Goal: Task Accomplishment & Management: Use online tool/utility

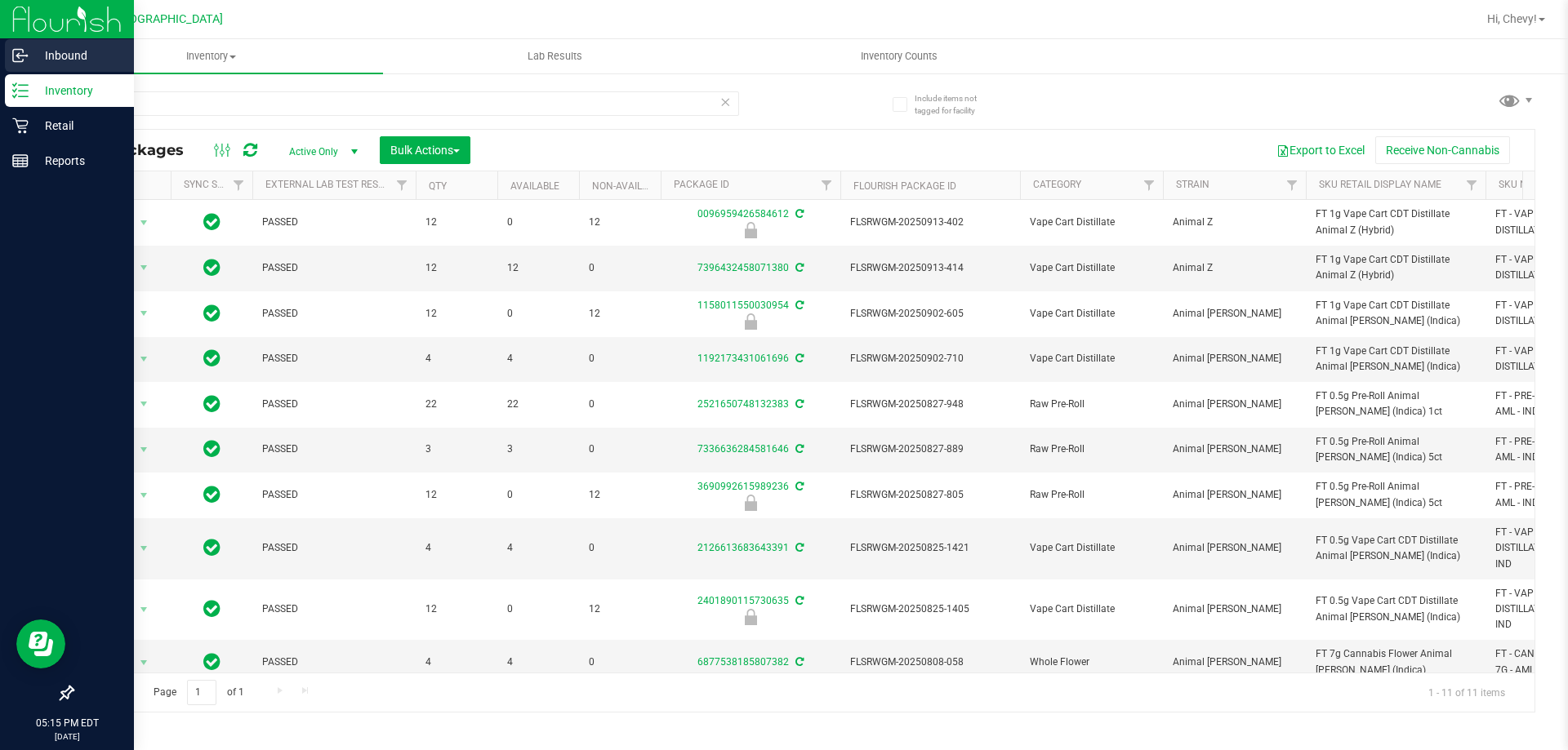
scroll to position [101, 0]
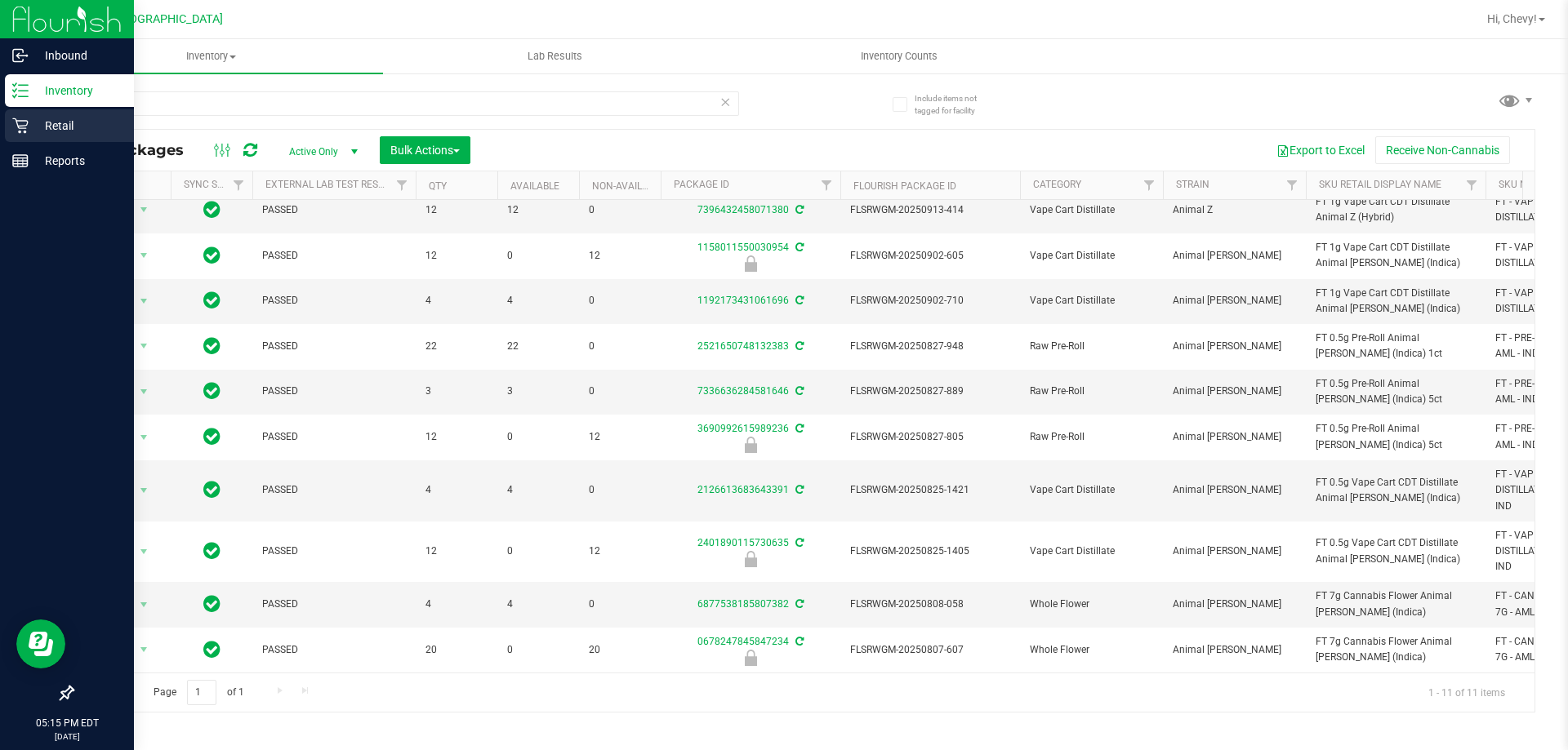
click at [43, 124] on p "Retail" at bounding box center [77, 125] width 98 height 19
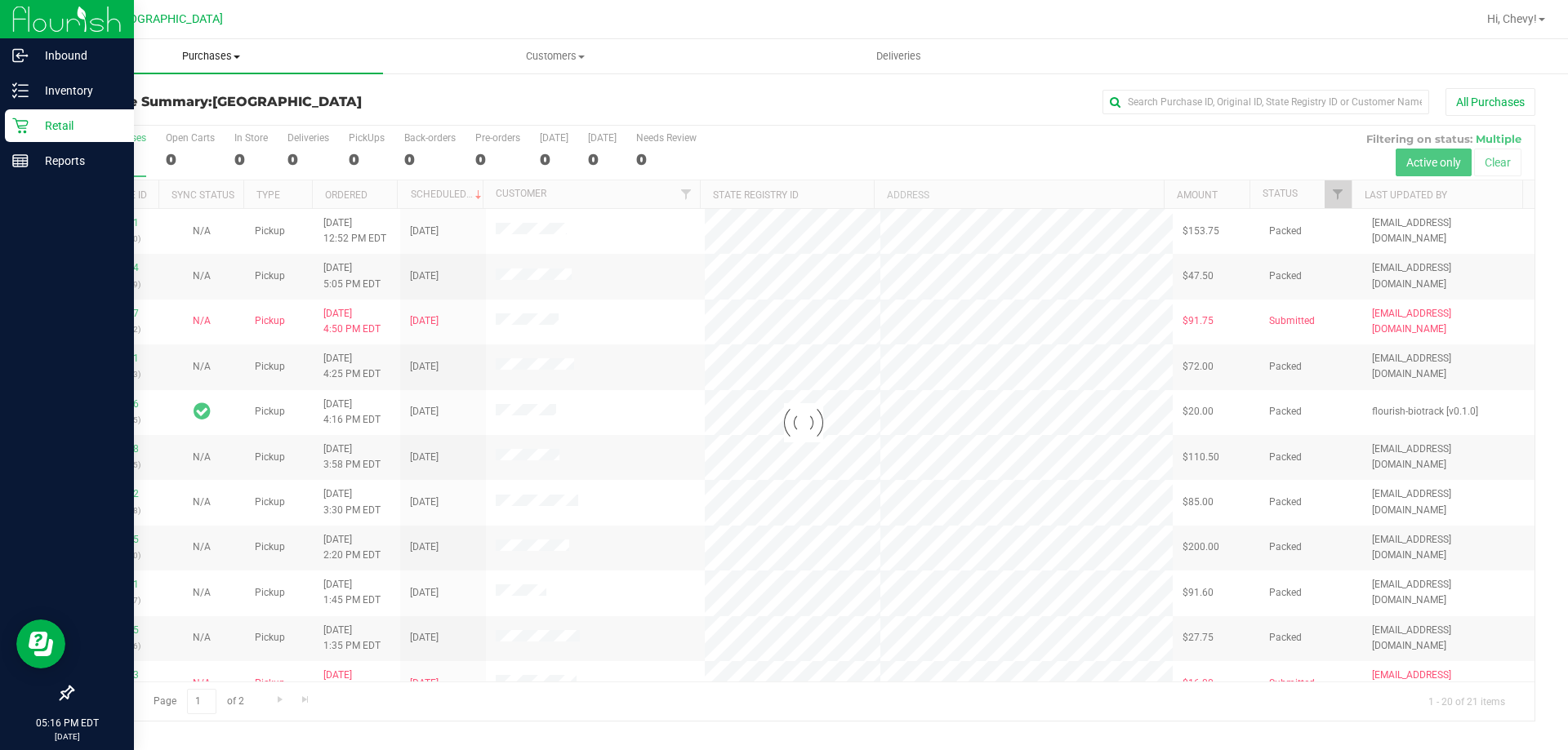
click at [196, 54] on span "Purchases" at bounding box center [210, 55] width 343 height 15
click at [180, 119] on li "Fulfillment" at bounding box center [210, 119] width 343 height 19
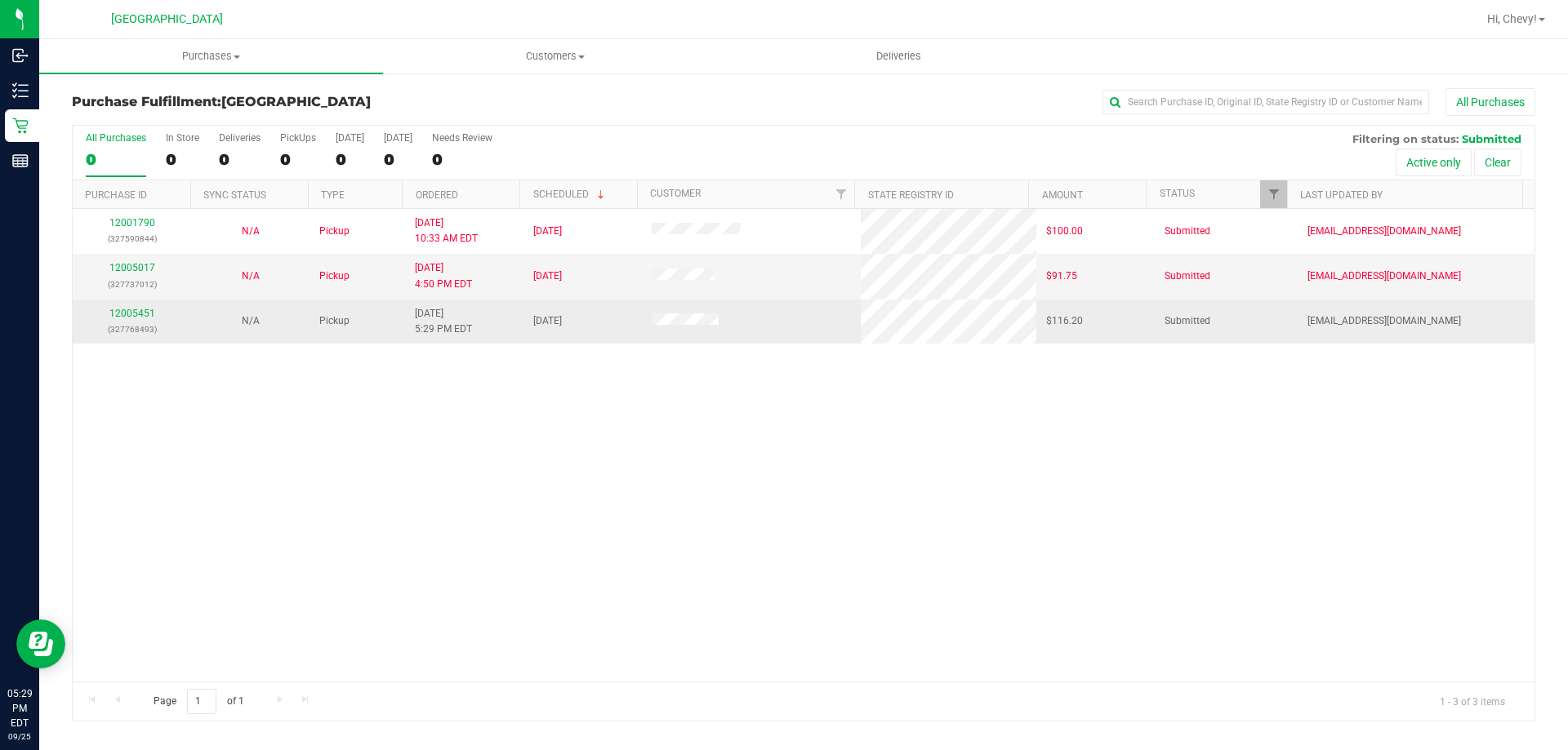
click at [134, 306] on div "12005451 (327768493)" at bounding box center [132, 322] width 99 height 31
click at [137, 308] on link "12005451" at bounding box center [131, 313] width 46 height 12
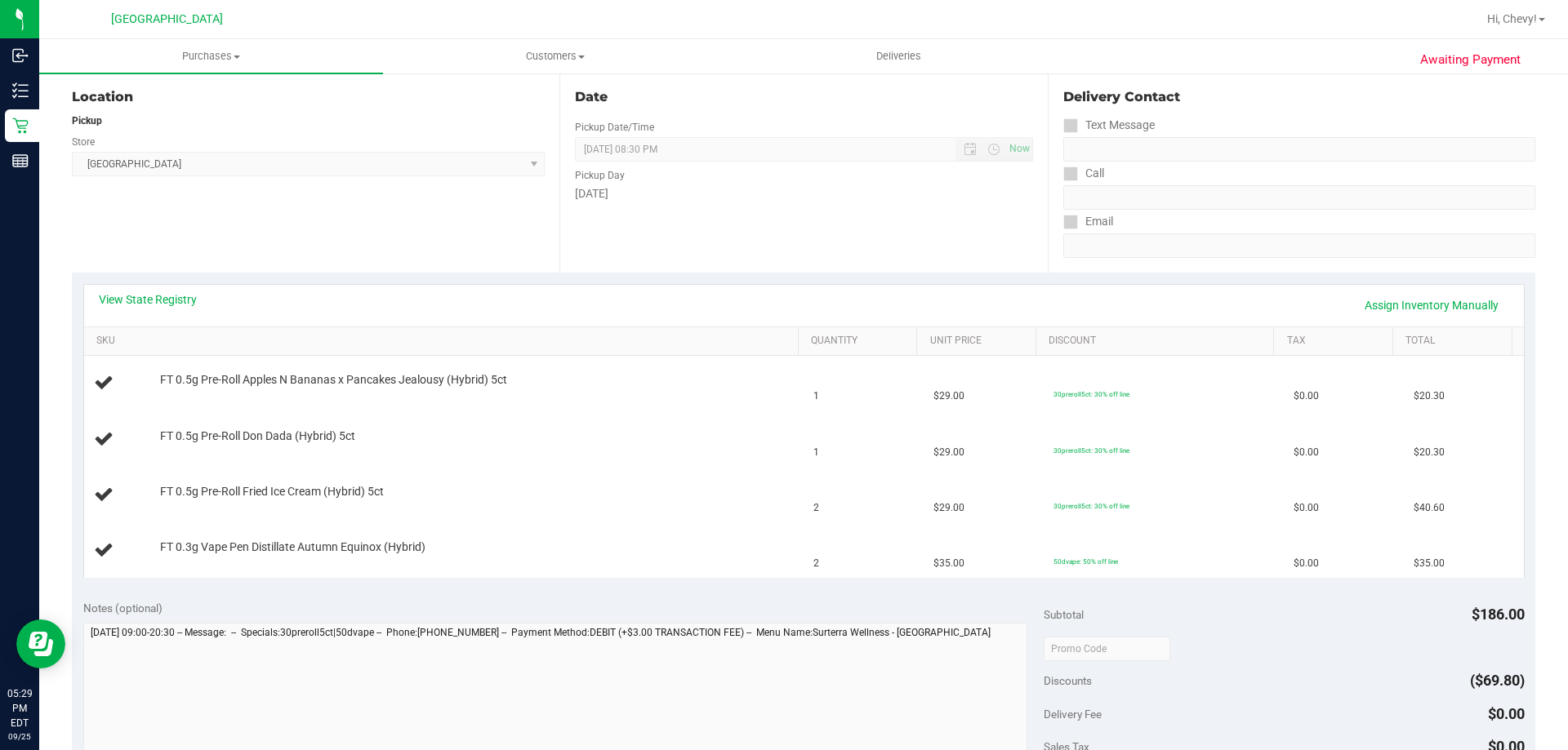
scroll to position [490, 0]
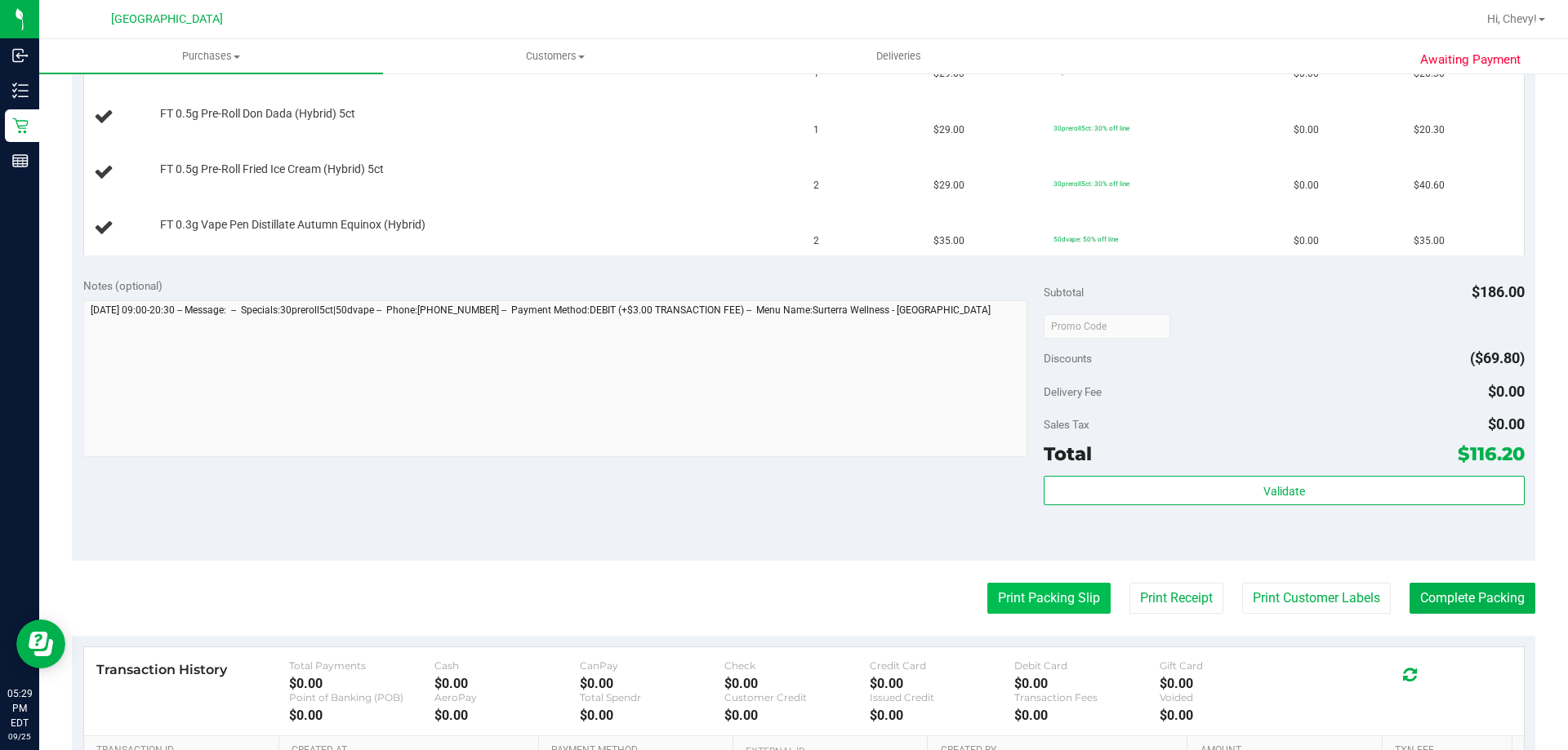
click at [1045, 597] on button "Print Packing Slip" at bounding box center [1049, 598] width 124 height 31
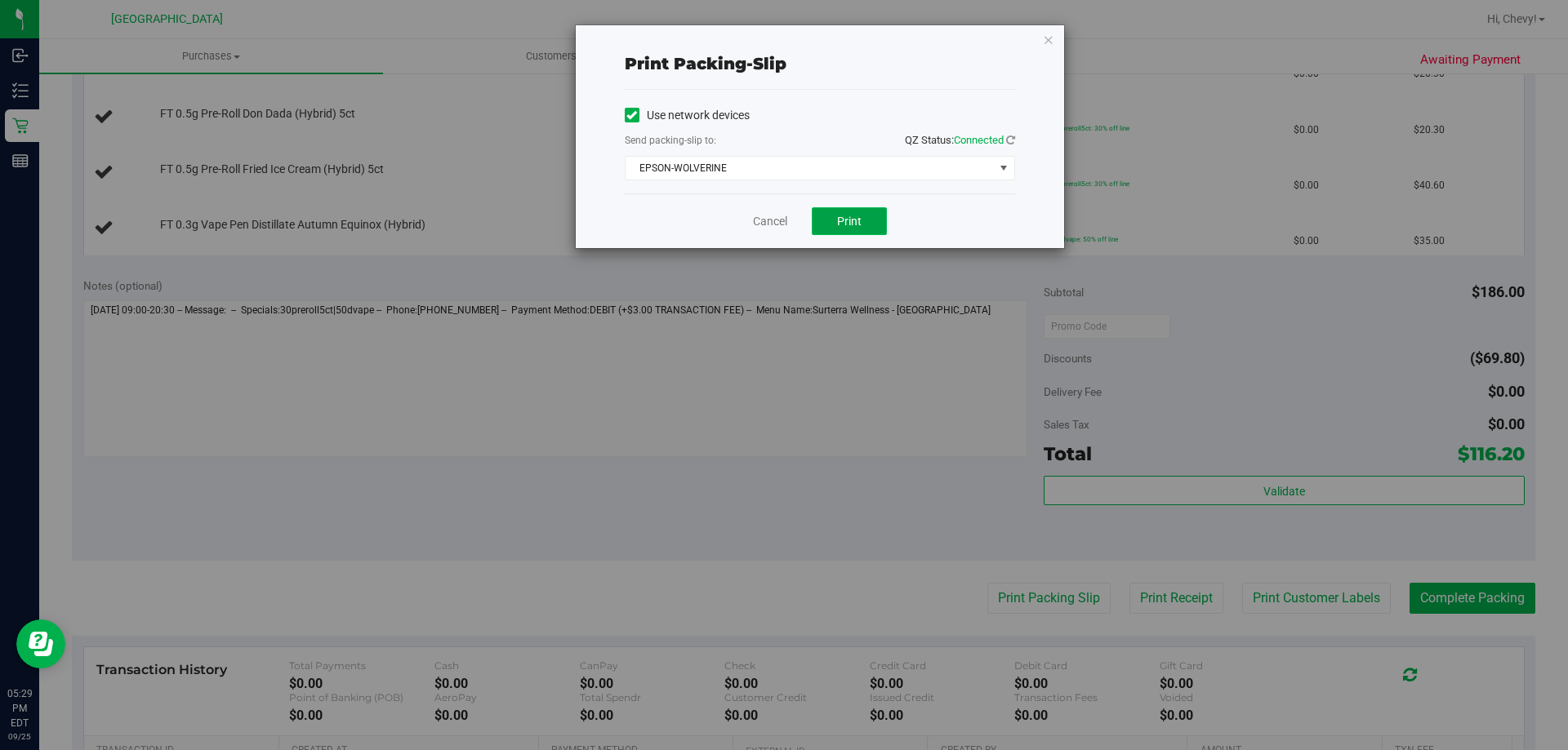
click at [831, 212] on button "Print" at bounding box center [848, 221] width 75 height 28
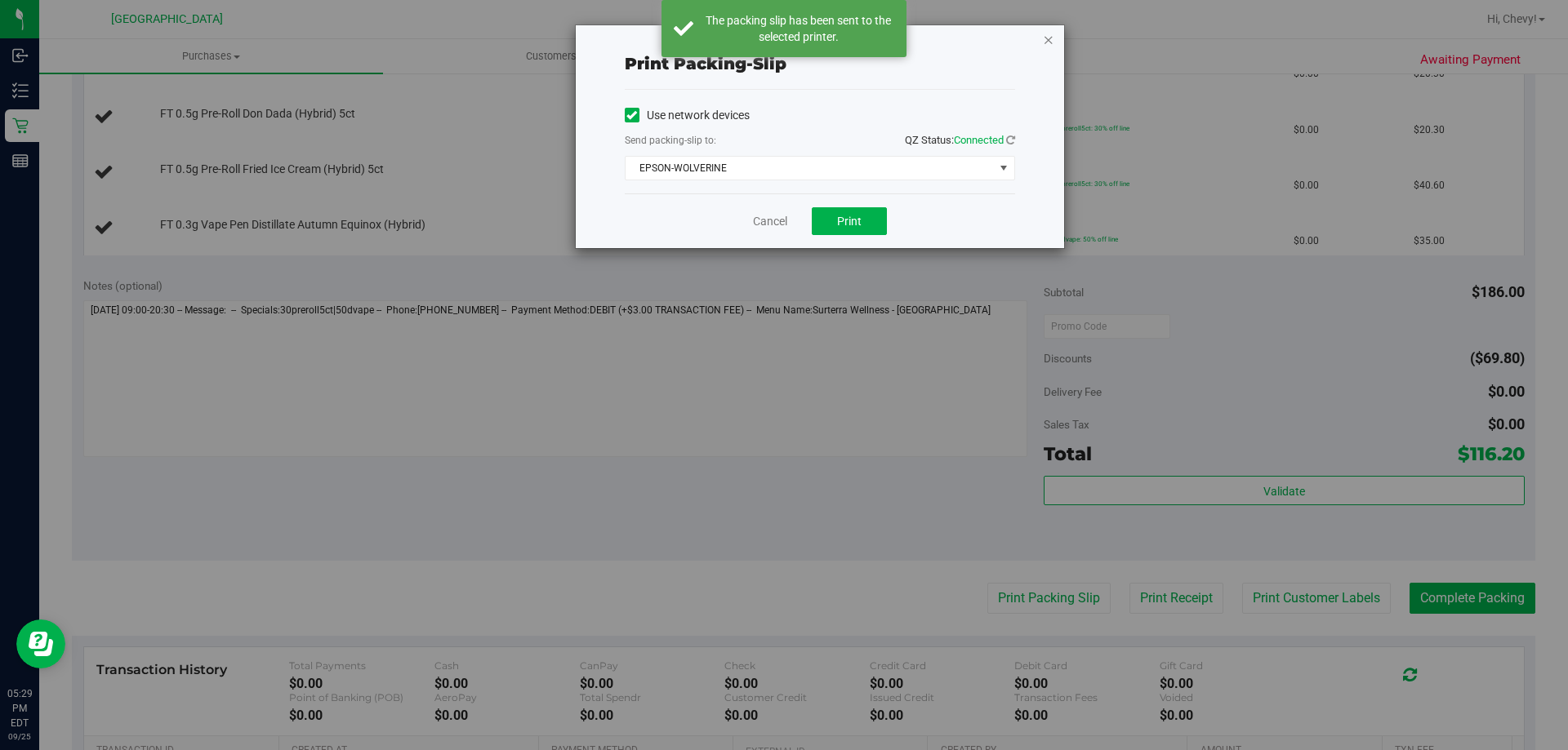
click at [1048, 41] on icon "button" at bounding box center [1049, 39] width 12 height 19
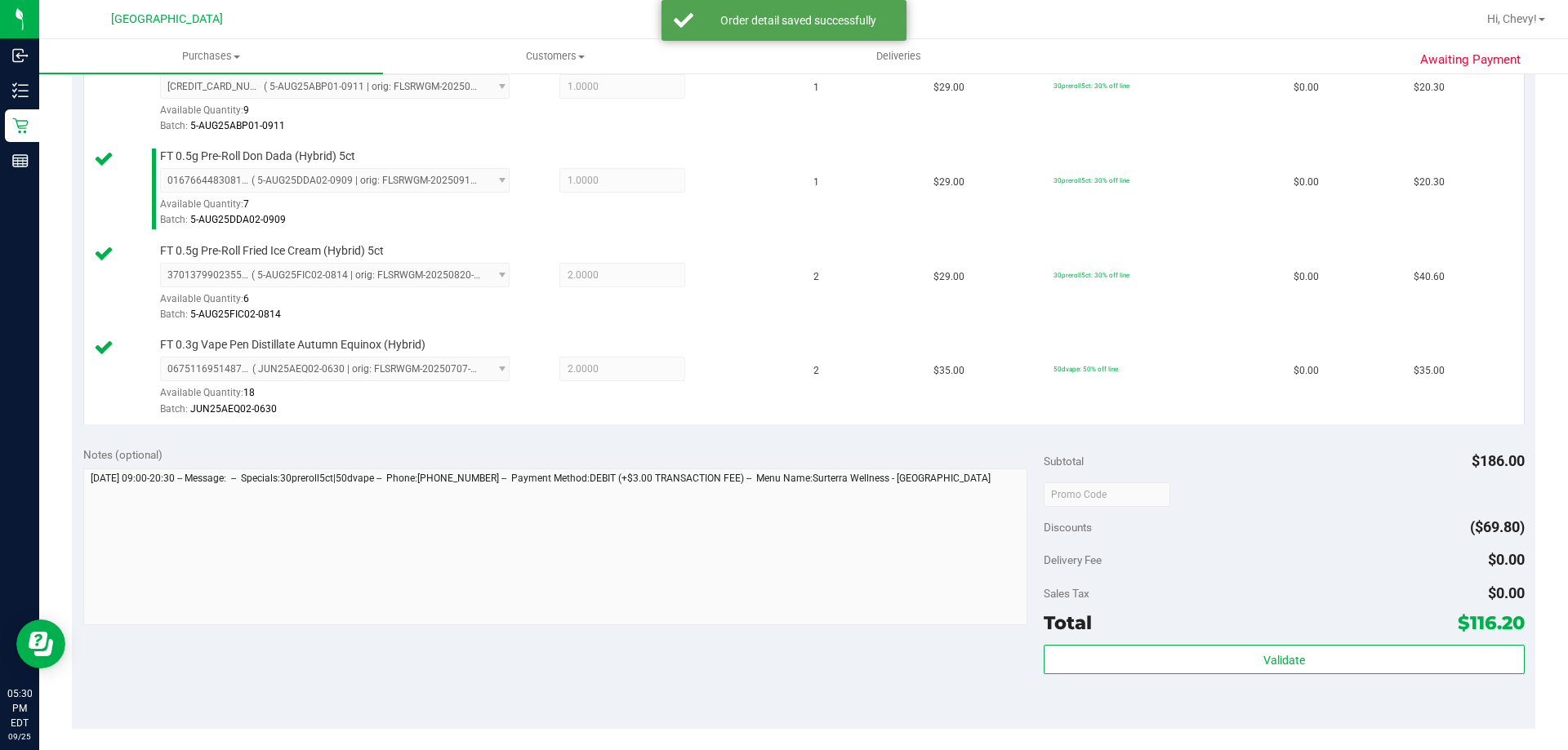
scroll to position [653, 0]
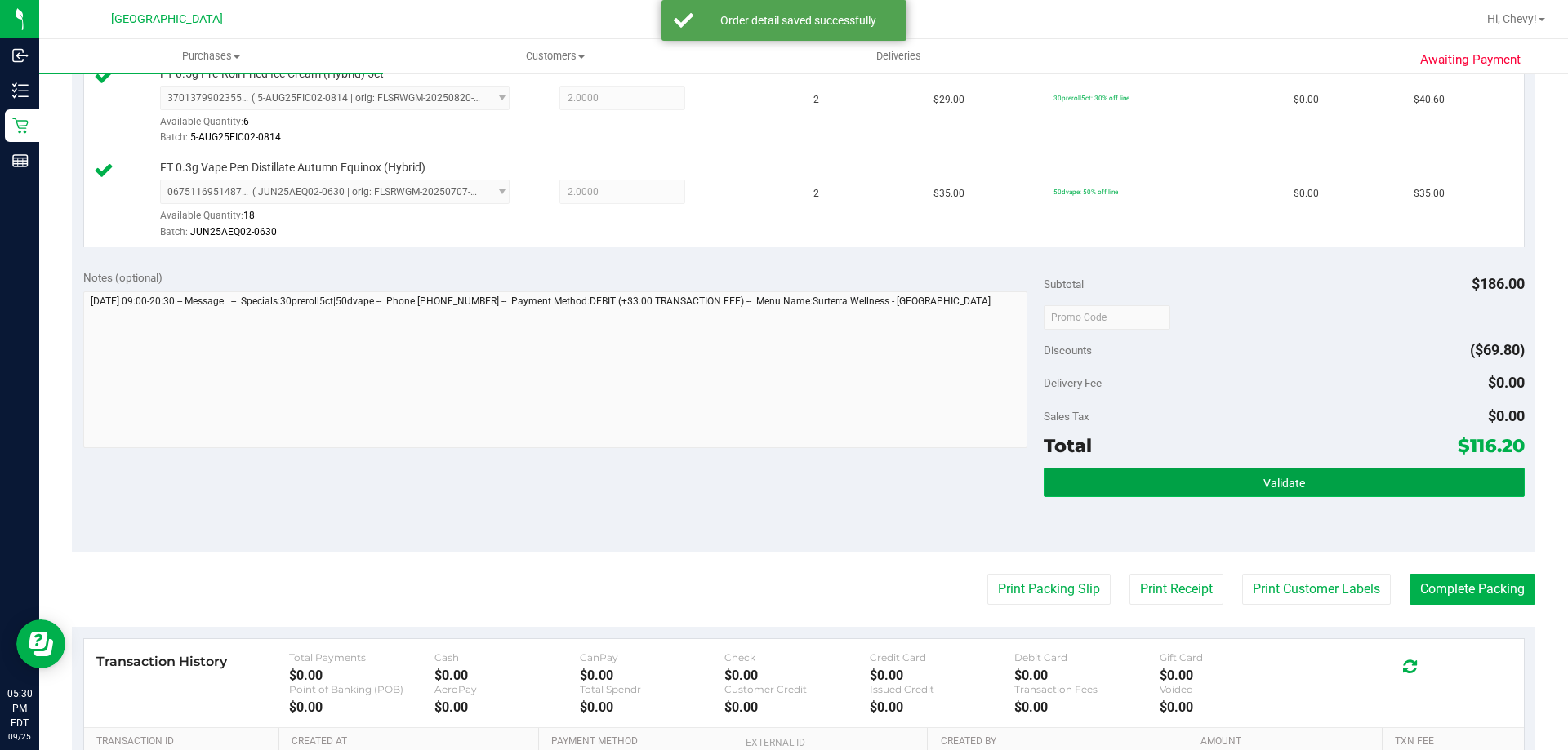
click at [1105, 481] on button "Validate" at bounding box center [1284, 482] width 481 height 29
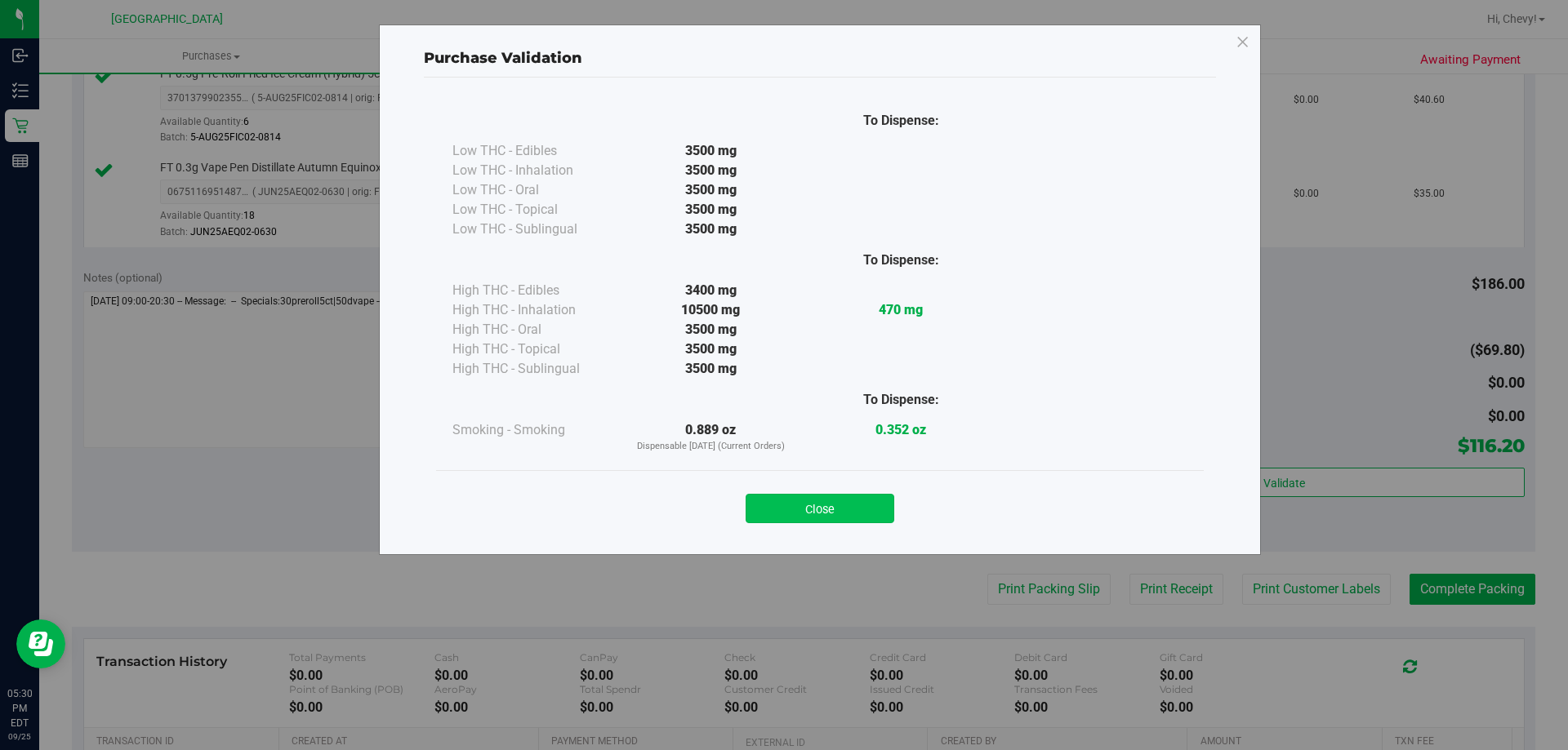
click at [826, 516] on button "Close" at bounding box center [819, 509] width 149 height 29
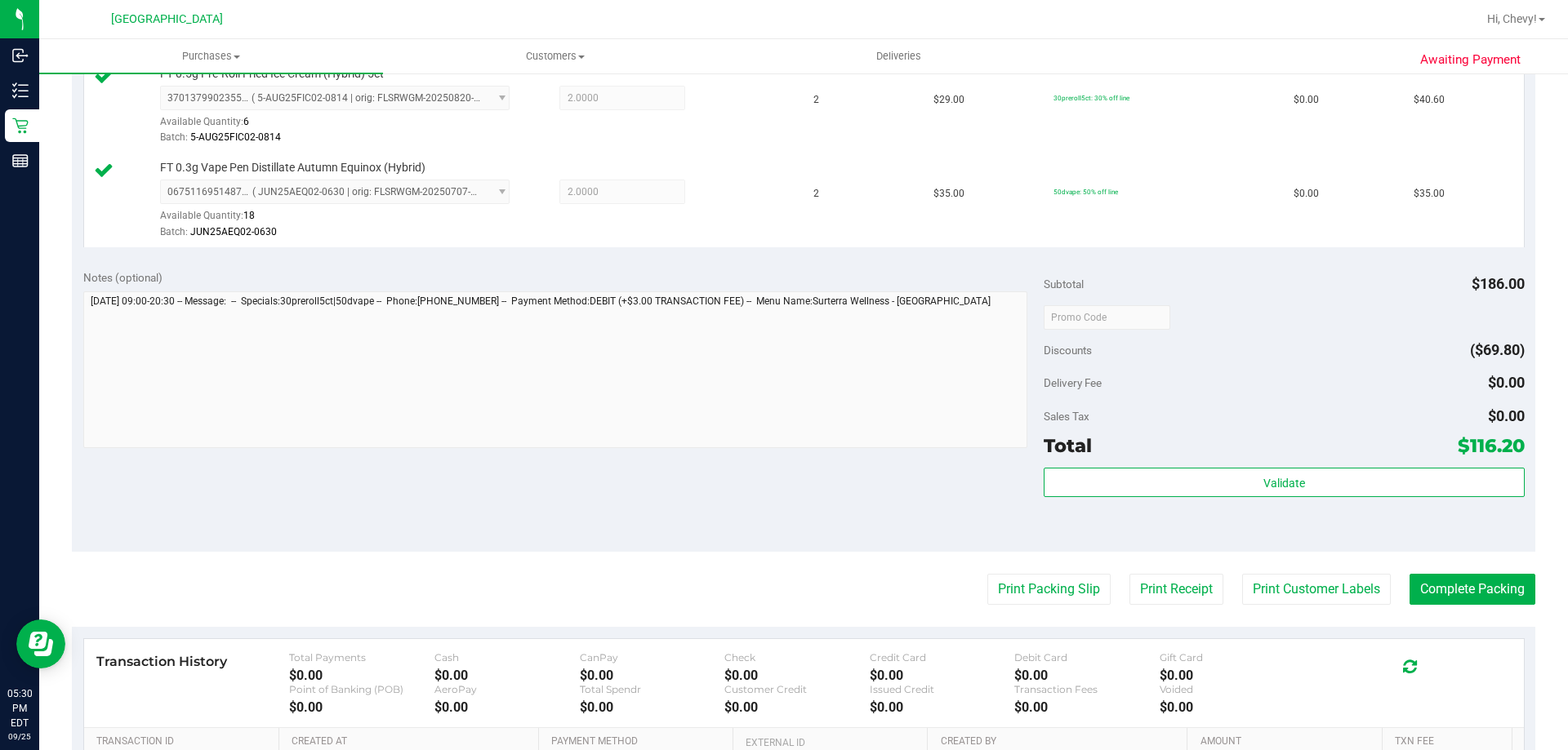
scroll to position [868, 0]
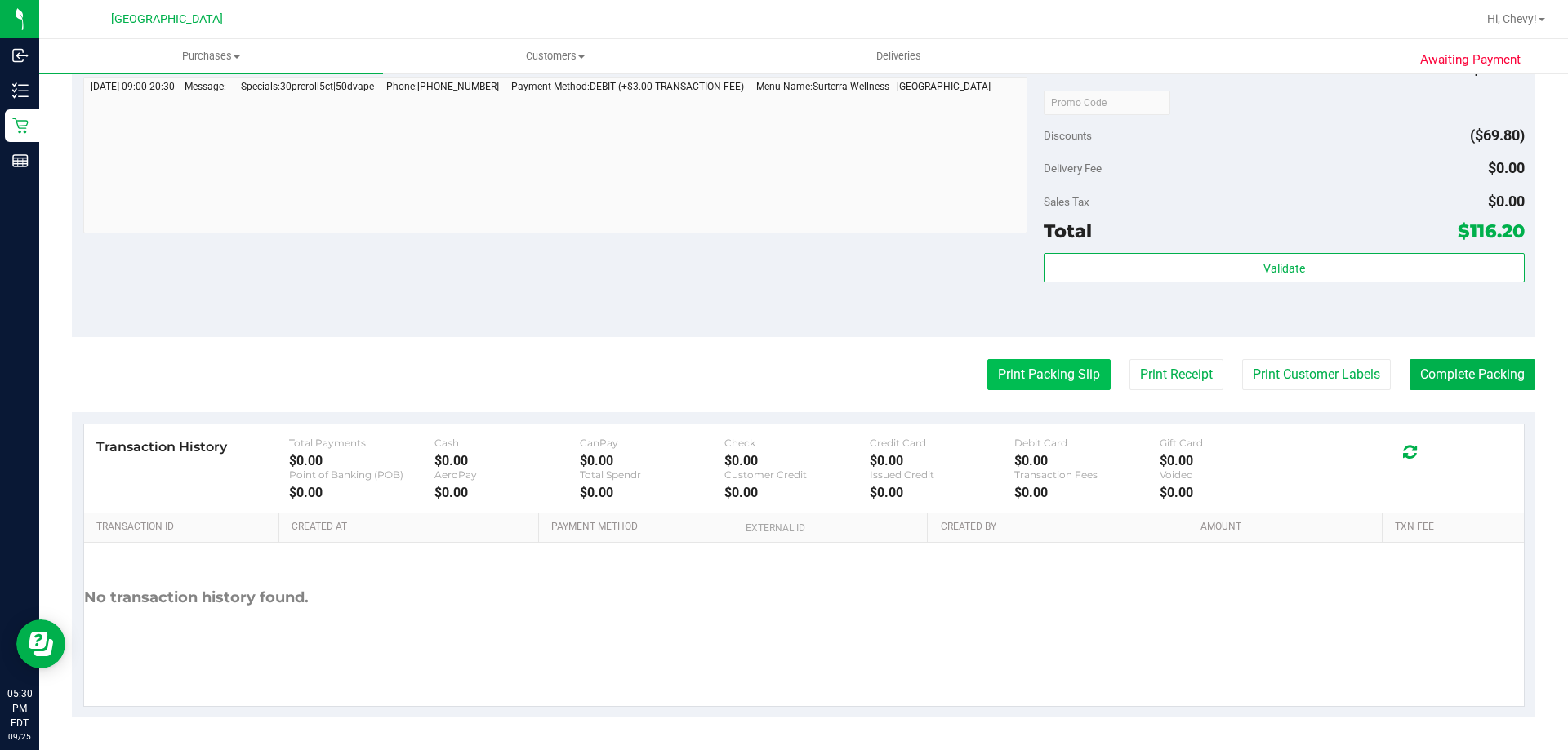
click at [1067, 374] on button "Print Packing Slip" at bounding box center [1049, 375] width 124 height 31
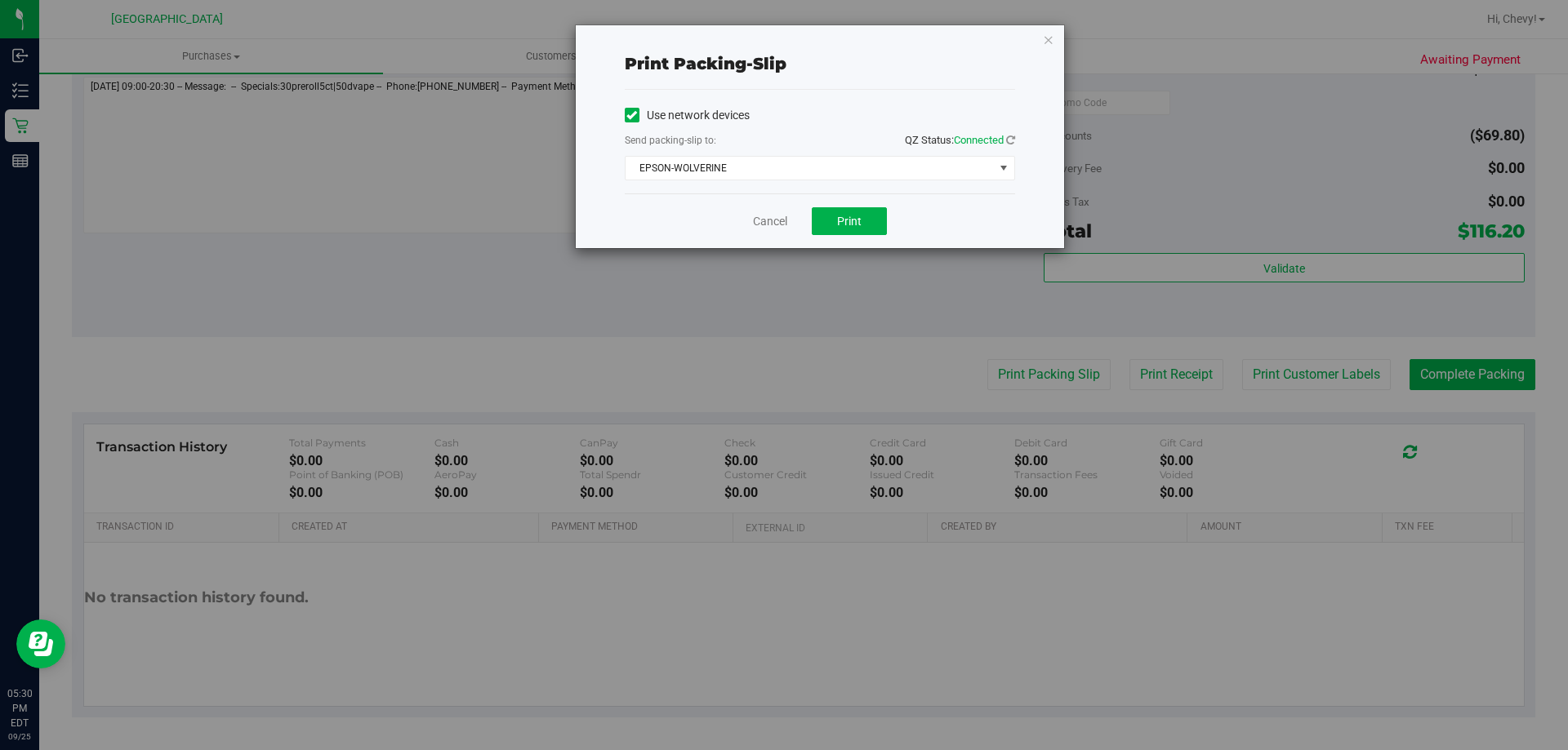
click at [1029, 38] on div "Print packing-slip Use network devices Send packing-slip to: QZ Status: Connect…" at bounding box center [820, 136] width 488 height 223
click at [1044, 49] on div "Print packing-slip Use network devices Send packing-slip to: QZ Status: Connect…" at bounding box center [820, 136] width 488 height 223
click at [1047, 45] on icon "button" at bounding box center [1049, 39] width 12 height 19
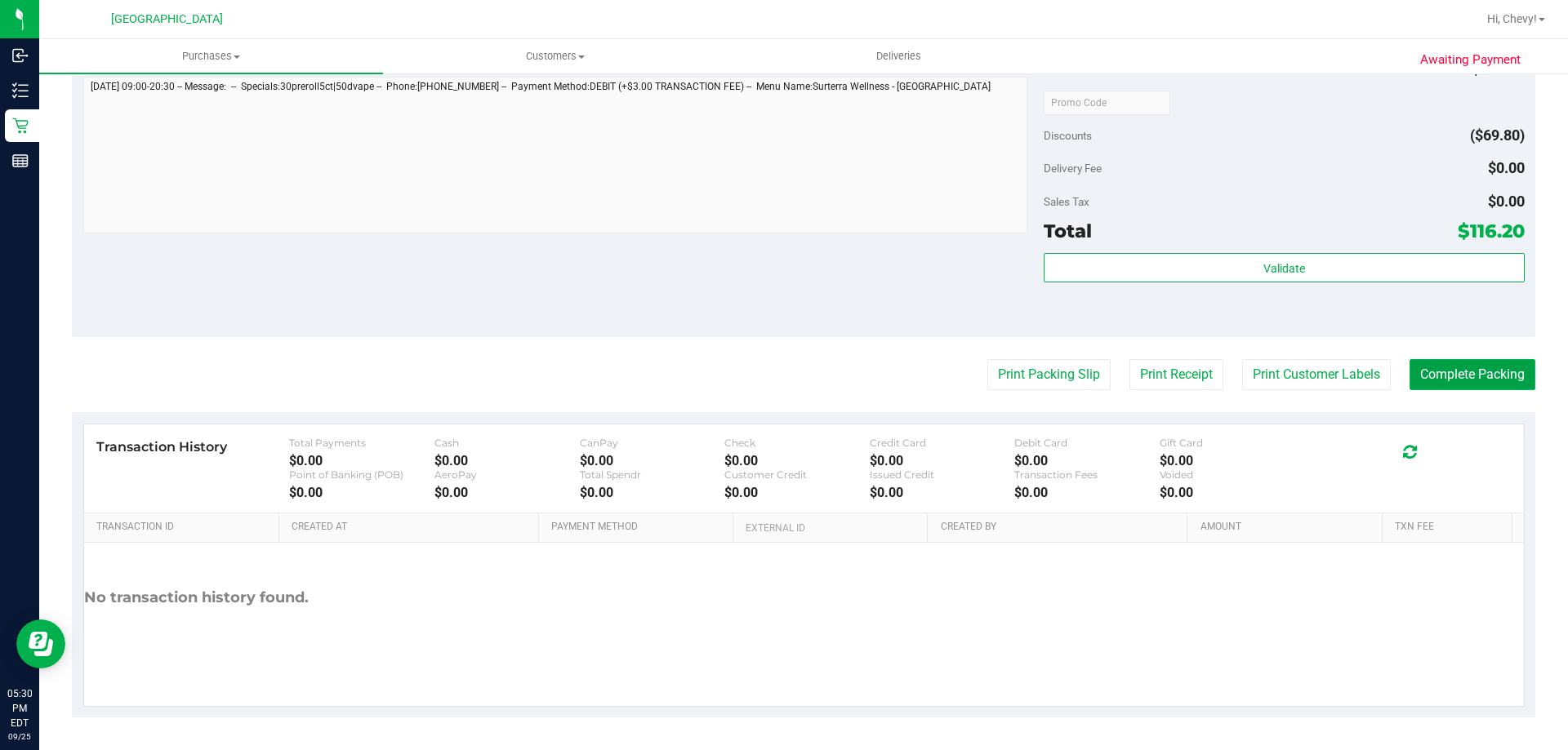
click at [1441, 387] on button "Complete Packing" at bounding box center [1472, 375] width 125 height 31
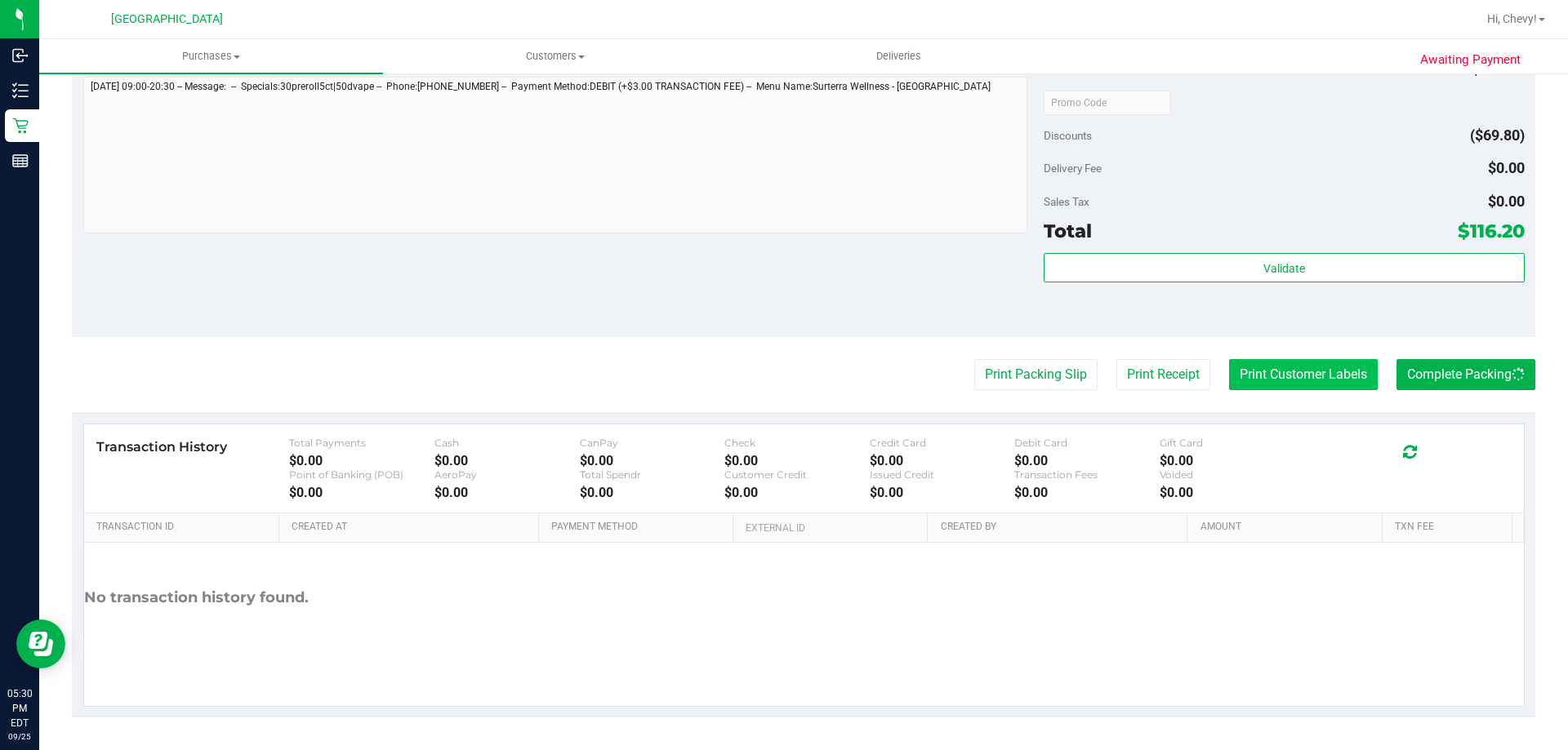
click at [1313, 379] on button "Print Customer Labels" at bounding box center [1302, 375] width 149 height 31
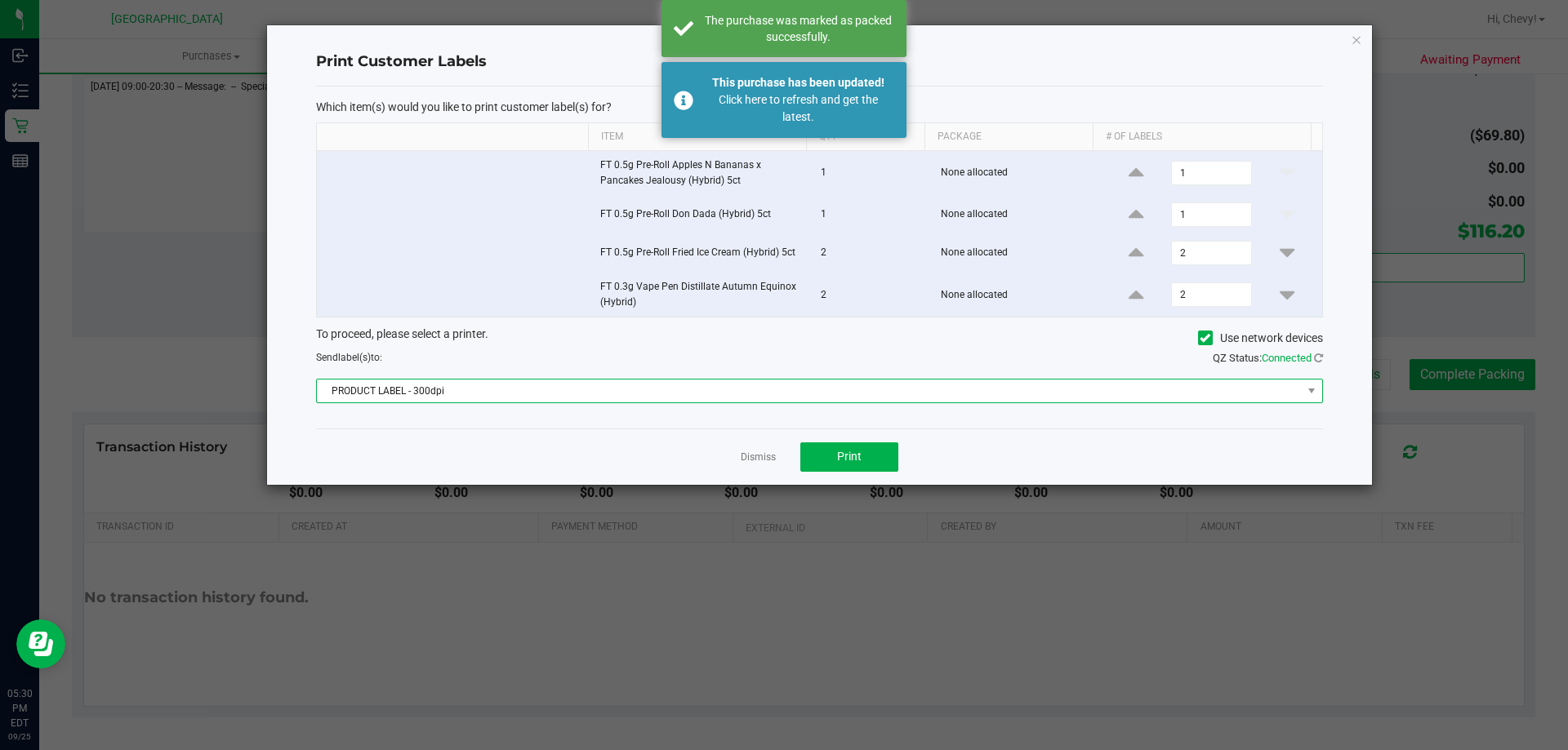
click at [821, 396] on span "PRODUCT LABEL - 300dpi" at bounding box center [809, 391] width 984 height 23
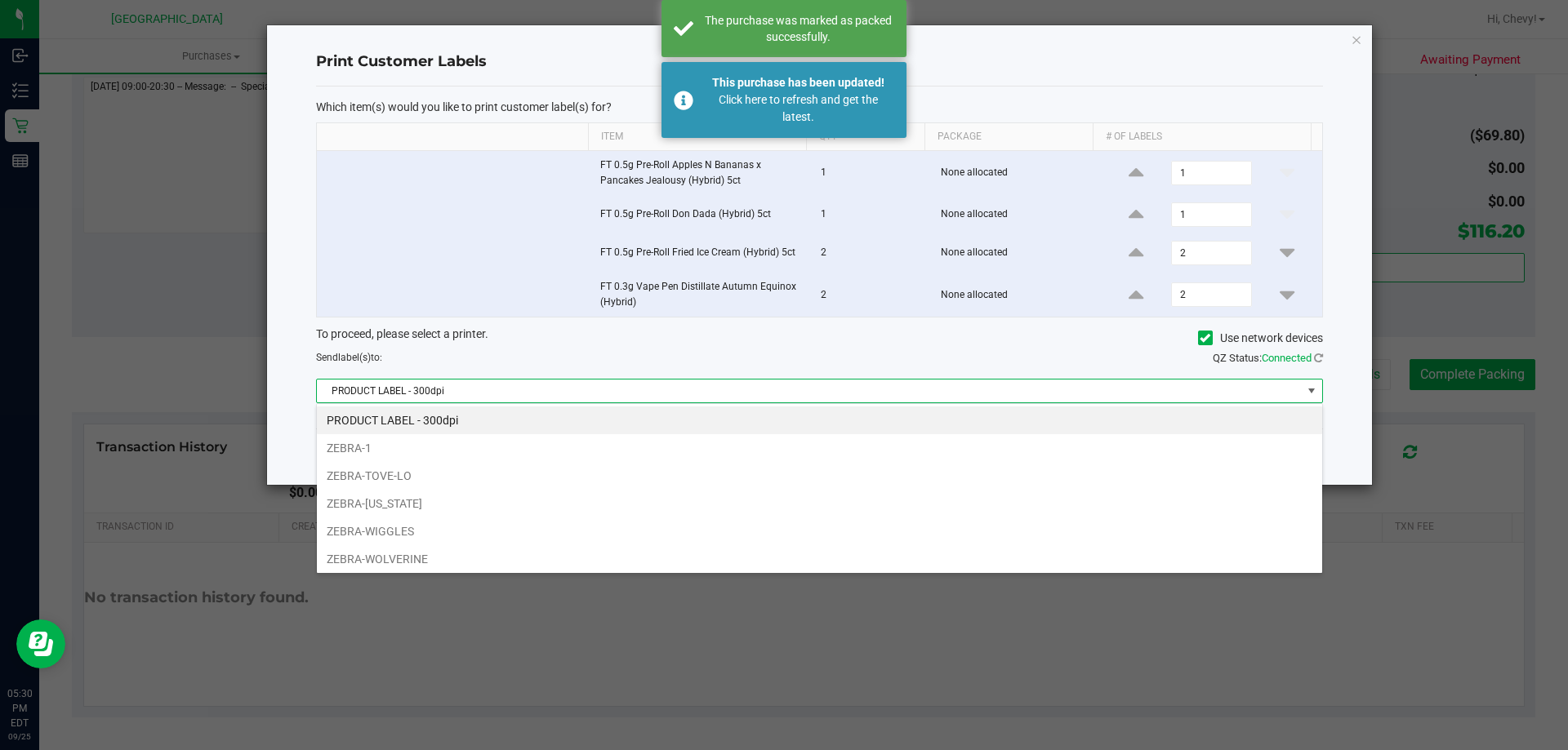
scroll to position [24, 1006]
click at [790, 448] on li "ZEBRA-1" at bounding box center [819, 448] width 1005 height 28
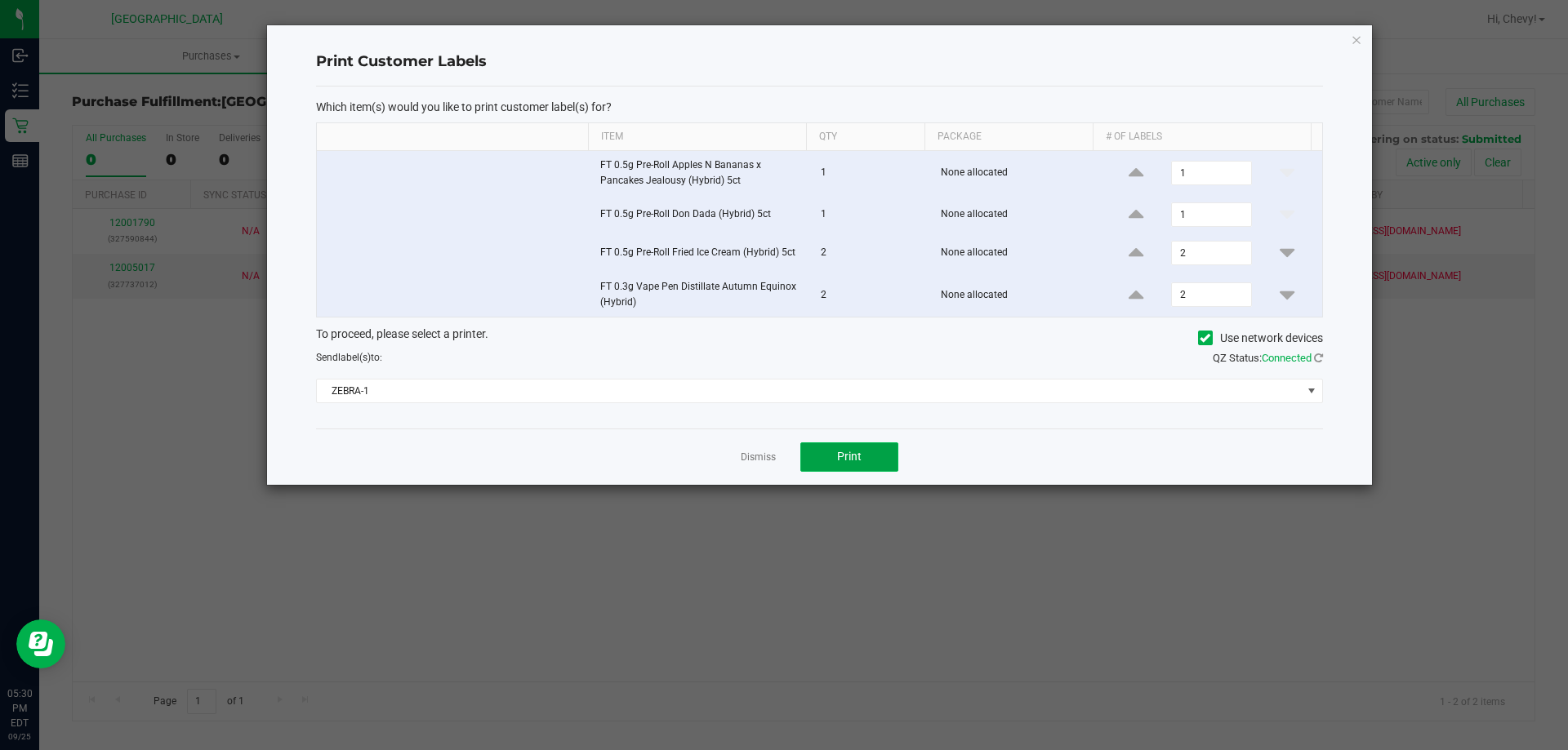
click at [851, 463] on span "Print" at bounding box center [848, 455] width 24 height 13
click at [1357, 45] on icon "button" at bounding box center [1356, 39] width 12 height 19
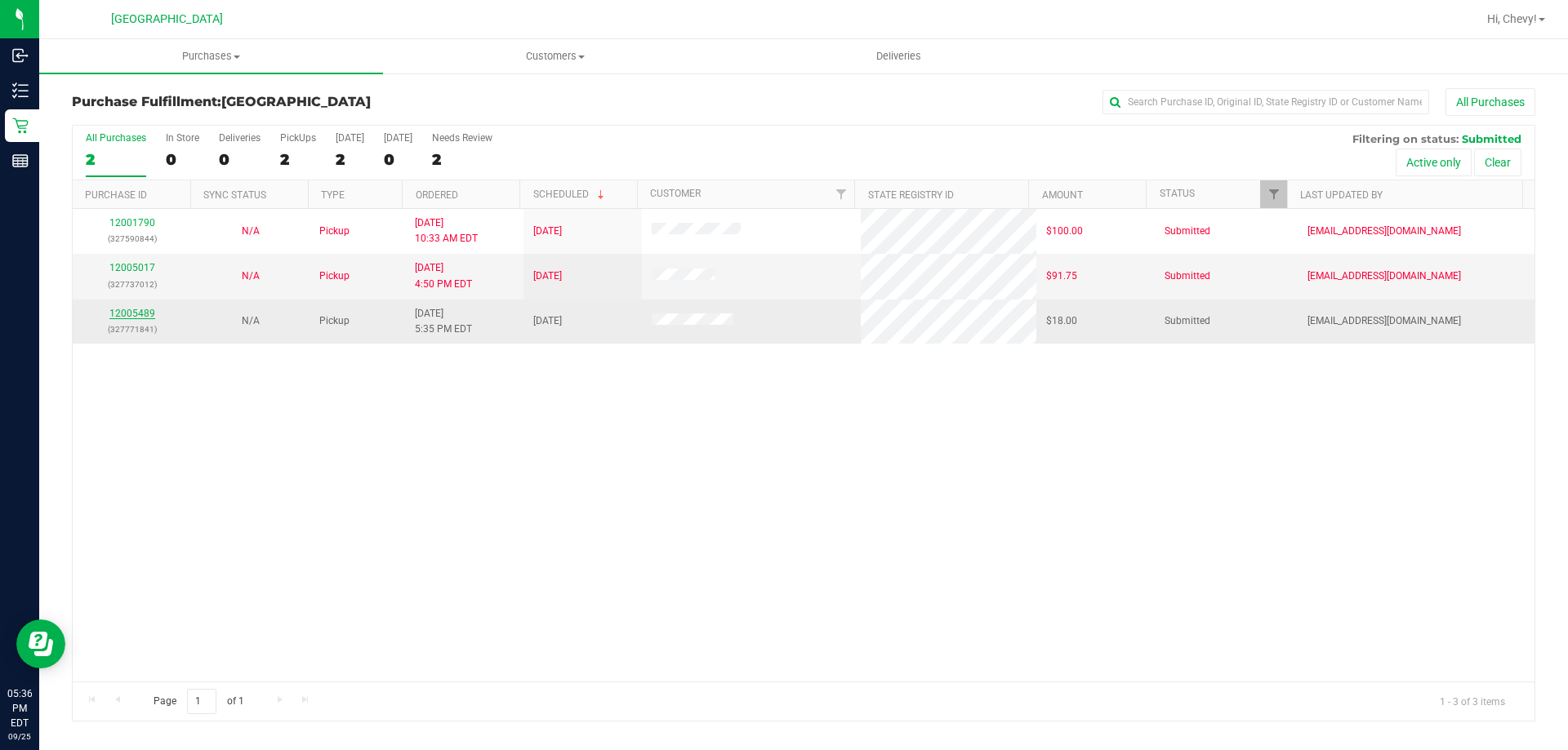
click at [130, 316] on link "12005489" at bounding box center [131, 313] width 46 height 12
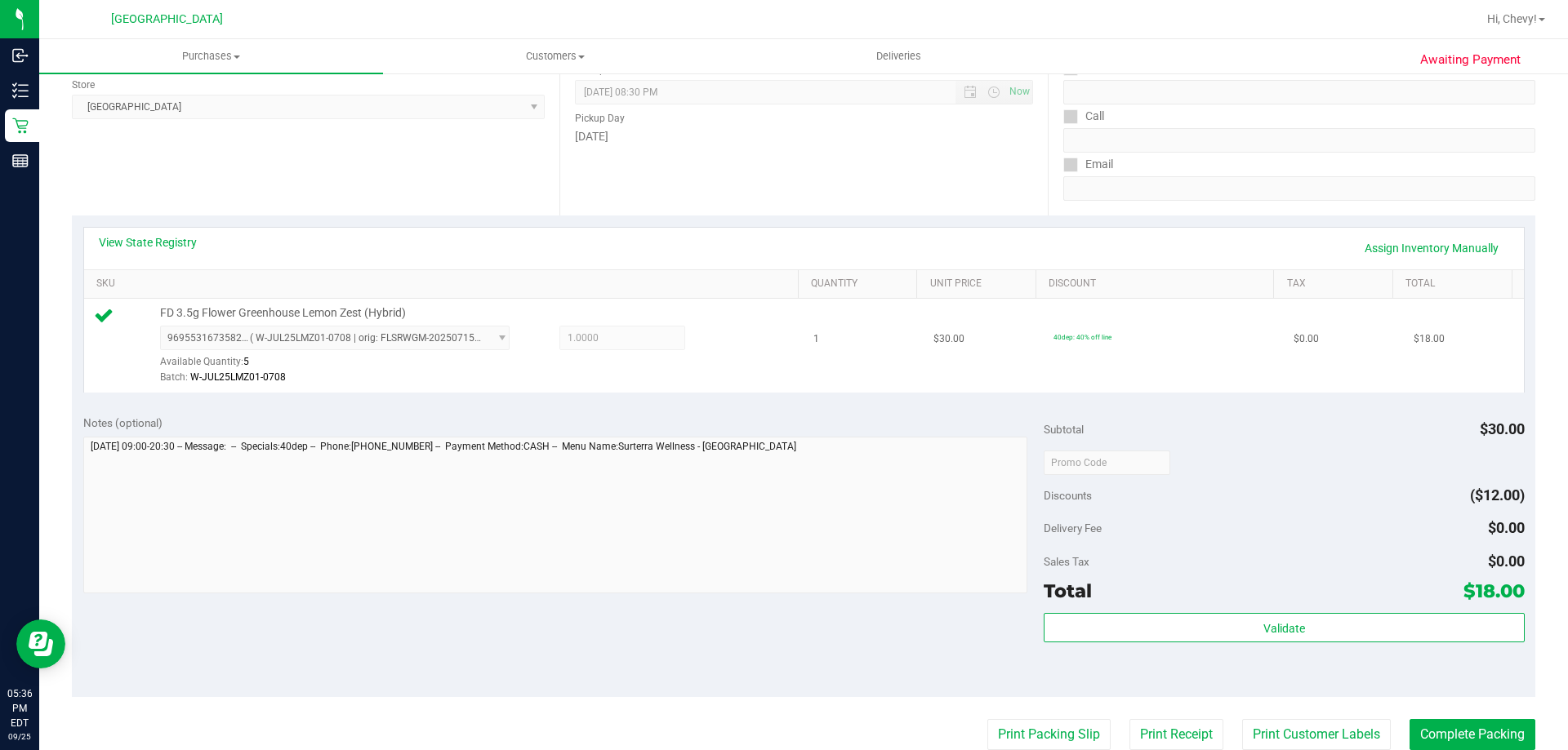
scroll to position [245, 0]
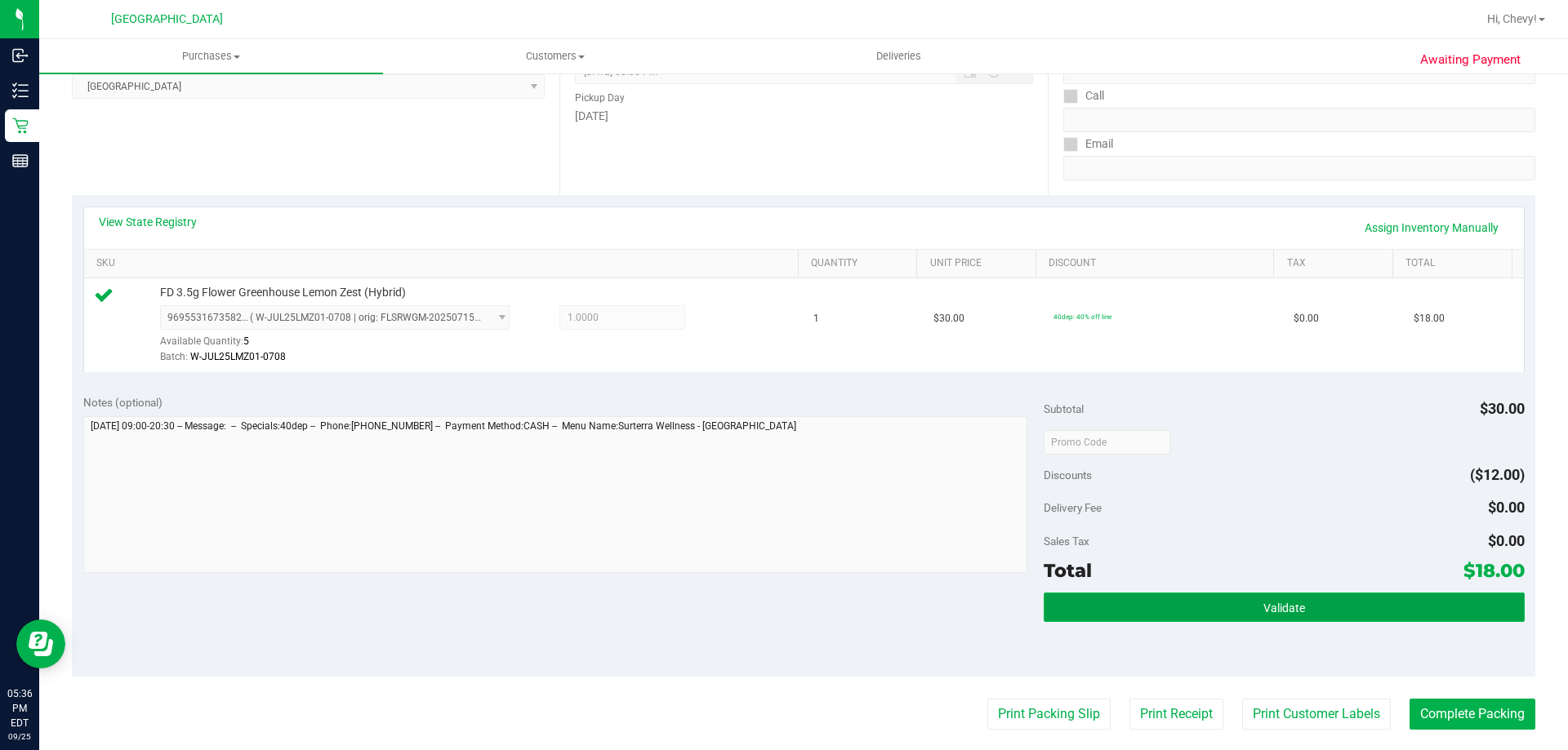
click at [1263, 615] on button "Validate" at bounding box center [1284, 607] width 481 height 29
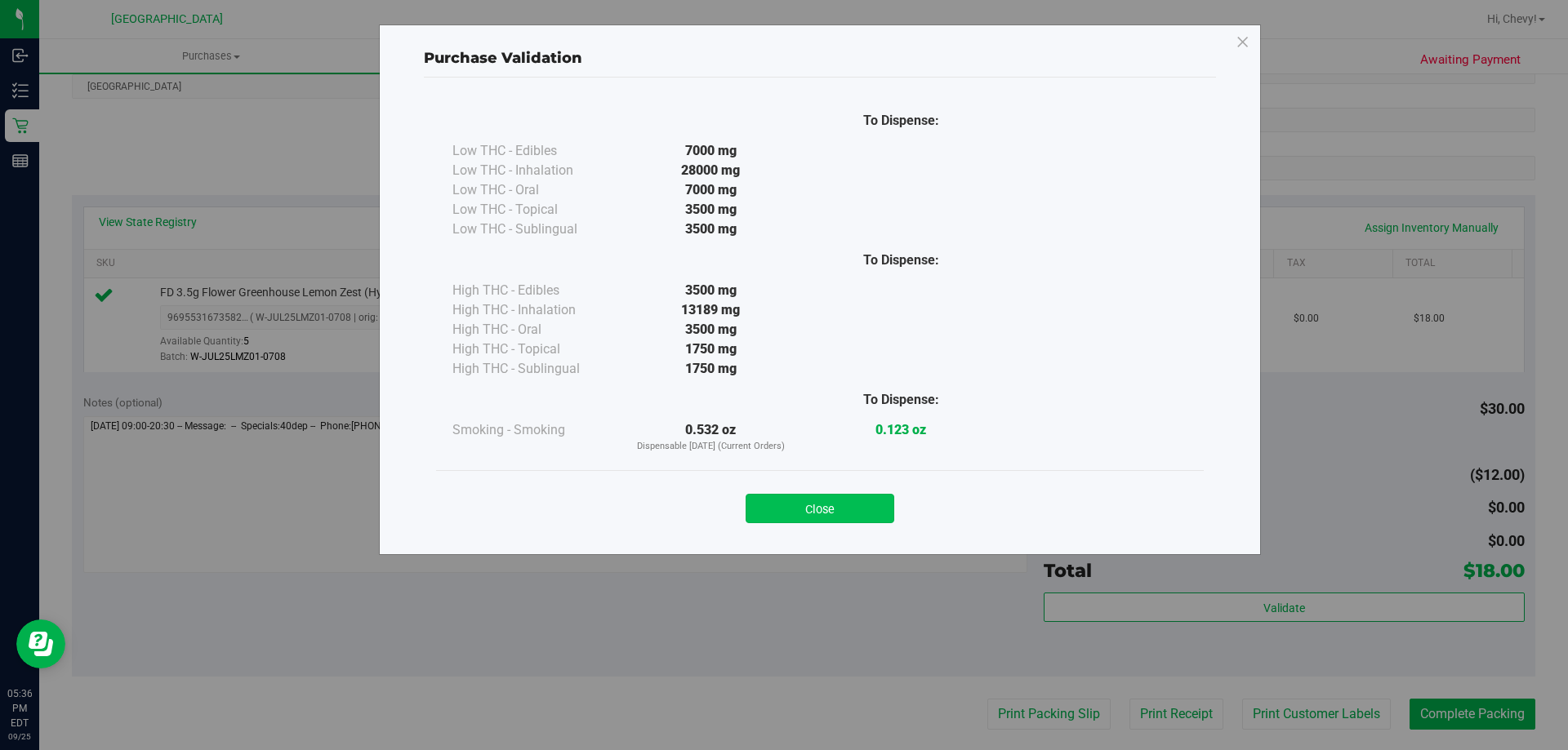
click at [858, 506] on button "Close" at bounding box center [819, 509] width 149 height 29
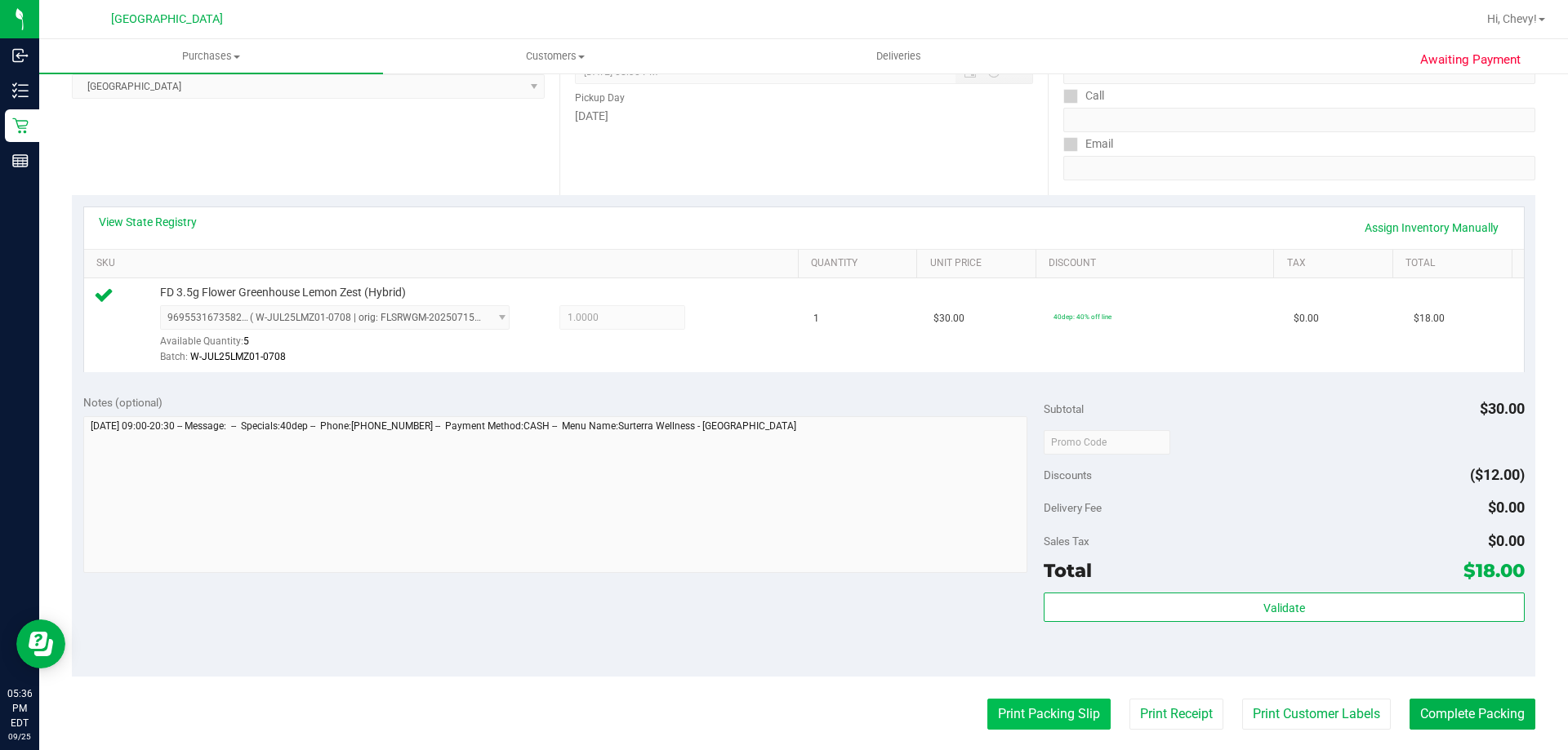
click at [1051, 719] on button "Print Packing Slip" at bounding box center [1049, 714] width 124 height 31
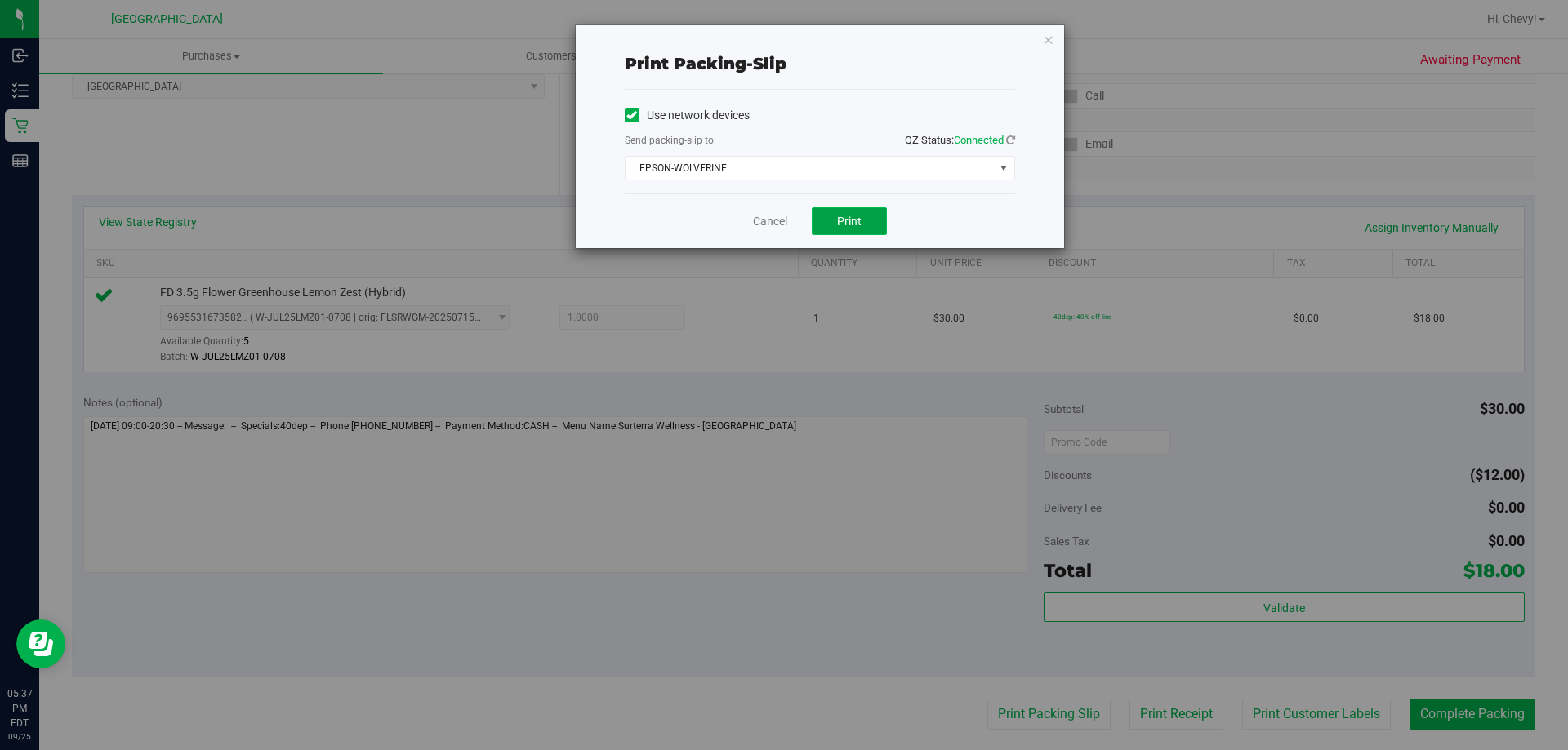
click at [856, 211] on button "Print" at bounding box center [848, 221] width 75 height 28
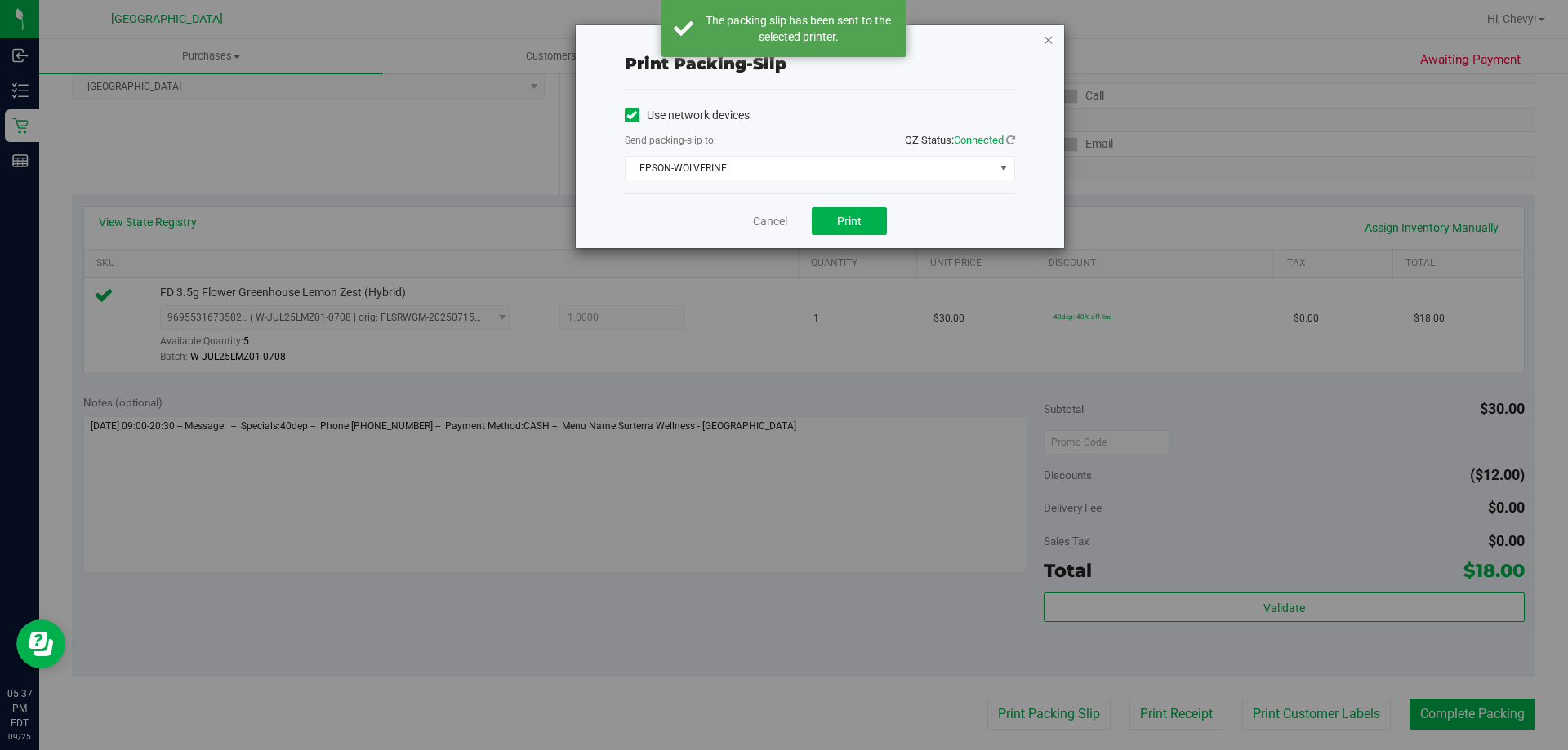
click at [1048, 46] on icon "button" at bounding box center [1049, 39] width 12 height 19
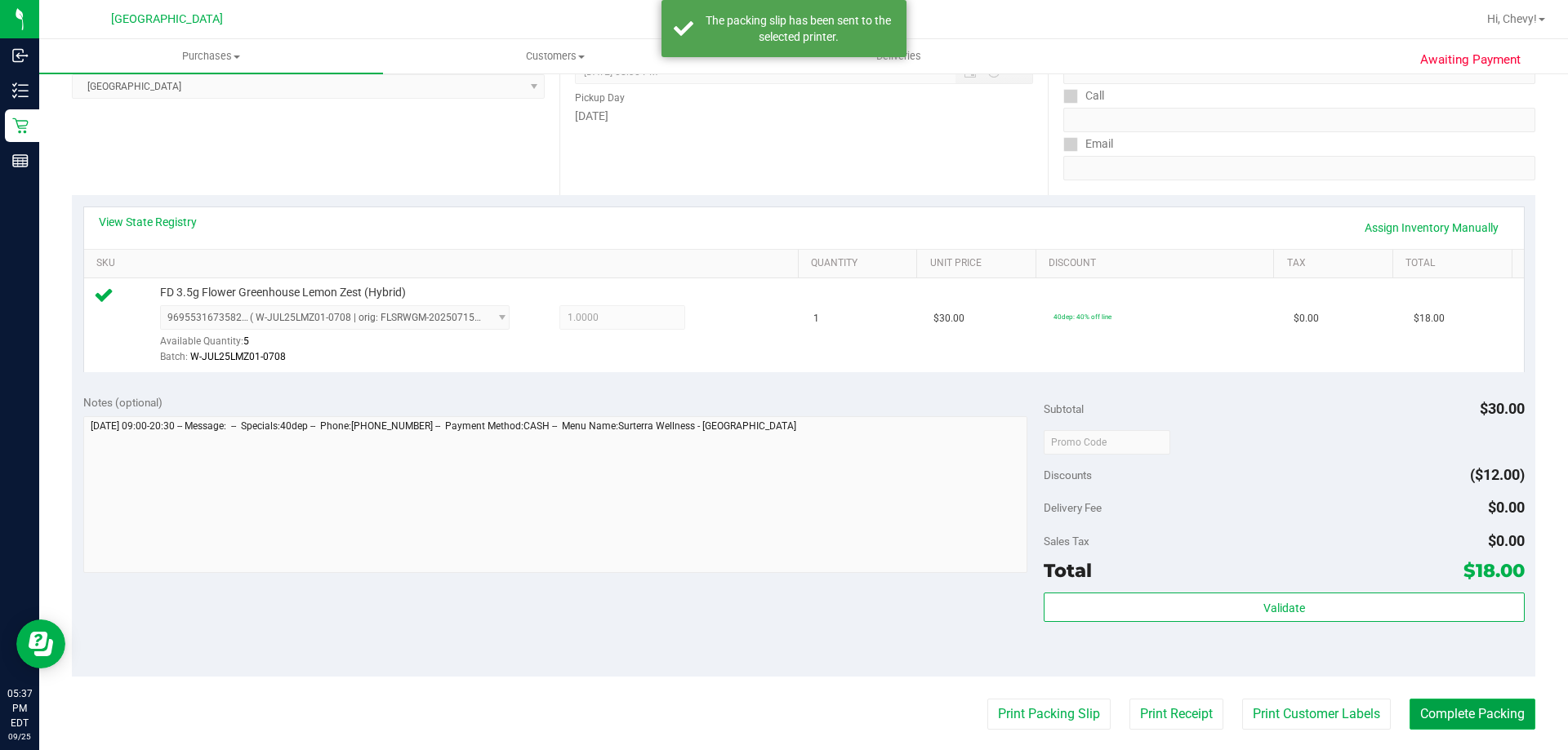
click at [1468, 724] on button "Complete Packing" at bounding box center [1472, 714] width 125 height 31
